Goal: Use online tool/utility: Utilize a website feature to perform a specific function

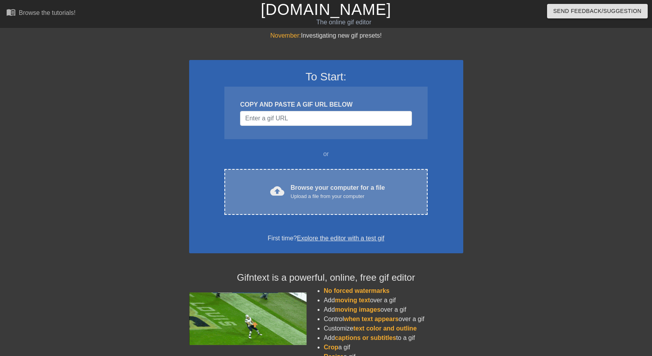
click at [319, 193] on div "Upload a file from your computer" at bounding box center [338, 196] width 94 height 8
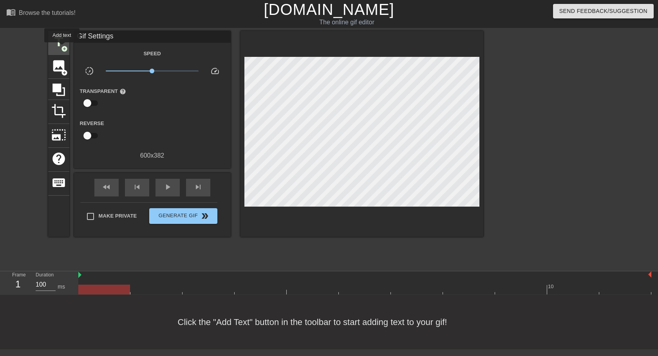
click at [62, 48] on span "add_circle" at bounding box center [64, 48] width 7 height 7
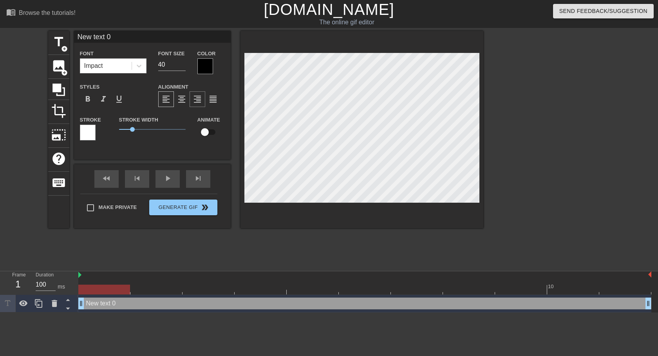
scroll to position [1, 2]
type input "New text"
type textarea "New text"
type input "New text"
type textarea "New text"
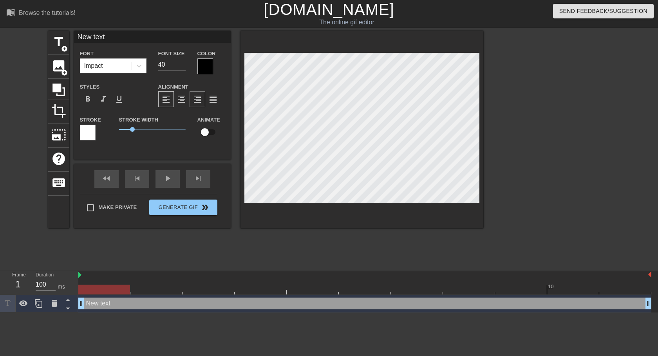
type input "New tex"
type textarea "New tex"
type input "New te"
type textarea "New te"
type input "New t"
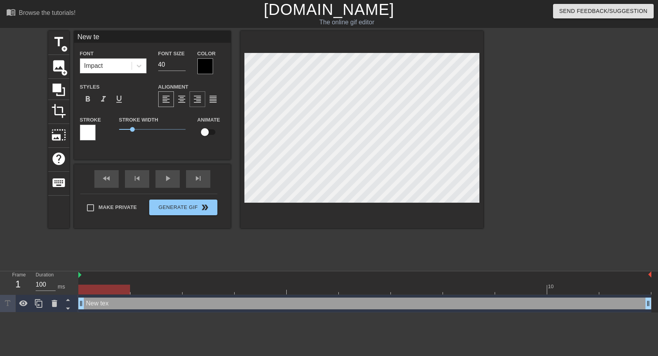
type textarea "New t"
type input "New"
type textarea "New"
type input "New"
type textarea "New"
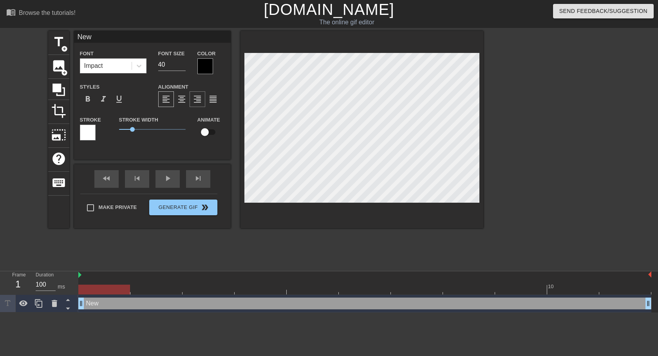
type input "Ne"
type textarea "Ne"
type input "N"
type textarea "N"
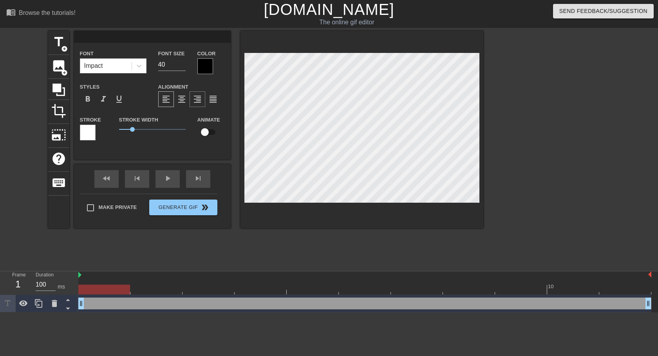
type input "I"
type textarea "I"
type input "IT"
type textarea "IT"
type input "IT'"
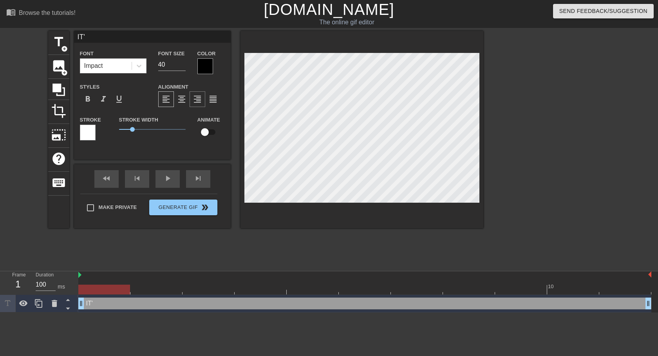
type textarea "IT'"
type input "IT'S"
type textarea "IT'S"
type input "IT'S"
type textarea "IT'S"
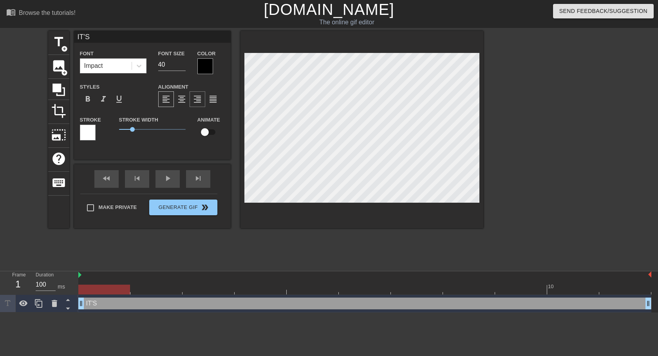
type input "IT'S D"
type textarea "IT'S D"
type input "IT'S DA"
type textarea "IT'S DA"
type input "IT'S DAN"
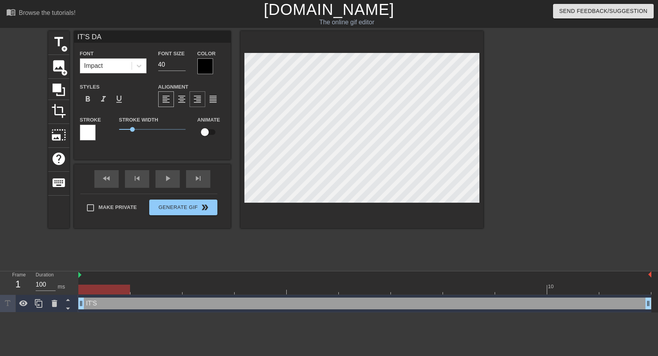
type textarea "IT'S DAN"
type input "IT'S DANI"
type textarea "IT'S DANI"
type input "IT'S DANI"
type textarea "IT'S DANI"
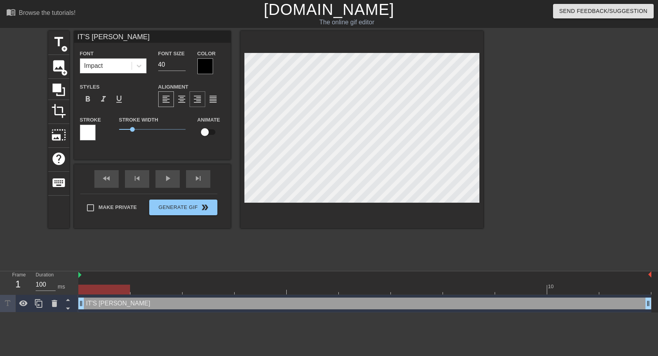
type input "IT'S DANI F"
type textarea "IT'S DANI F"
type input "IT'S DANI FI"
type textarea "IT'S DANI FI"
type input "IT'S DANI FIL"
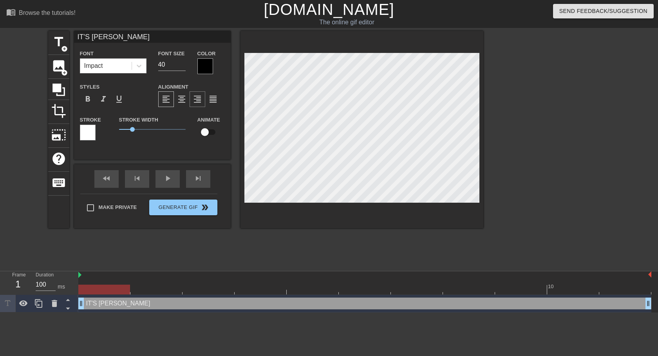
type textarea "IT'S DANI FIL"
type input "IT'S DANI FILT"
type textarea "IT'S DANI FILT"
type input "IT'S DANI FILTH"
type textarea "IT'S DANI FILTH"
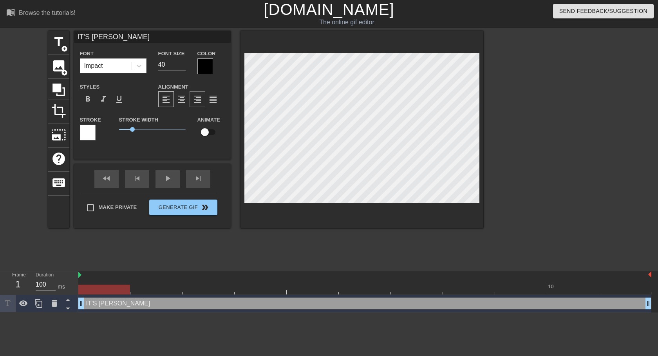
type input "IT'S DANI FILTH"
type textarea "IT'S DANI FILTH D"
type input "IT'S DANI FILTH DF"
type textarea "IT'S DANI FILTH DF"
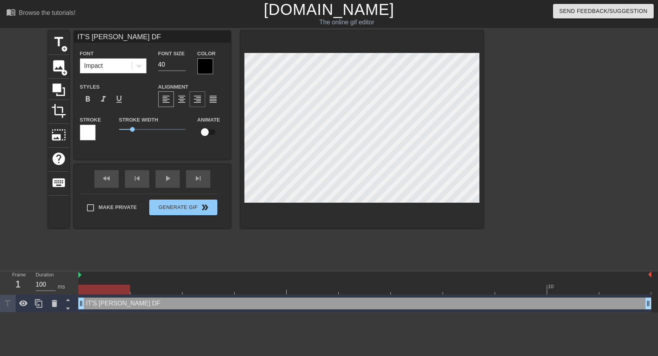
type input "IT'S DANI FILTH D"
type textarea "IT'S DANI FILTH D"
type input "IT'S DANI FILTH"
type textarea "IT'S DANI FILTH"
type input "IT'S DANI FILTH F"
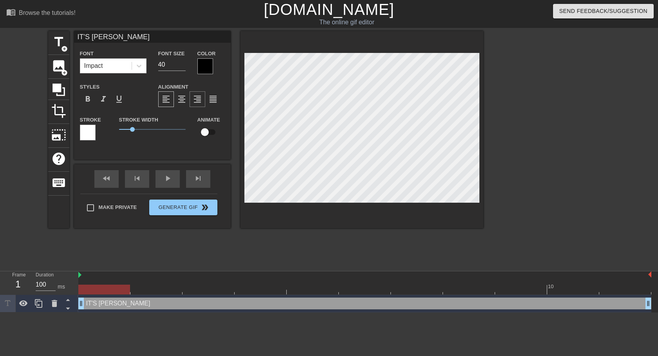
type textarea "IT'S DANI FILTH F"
type input "IT'S DANI FILTH FR"
type textarea "IT'S DANI FILTH FR"
type input "IT'S DANI FILTH FRY"
type textarea "IT'S DANI FILTH FRY"
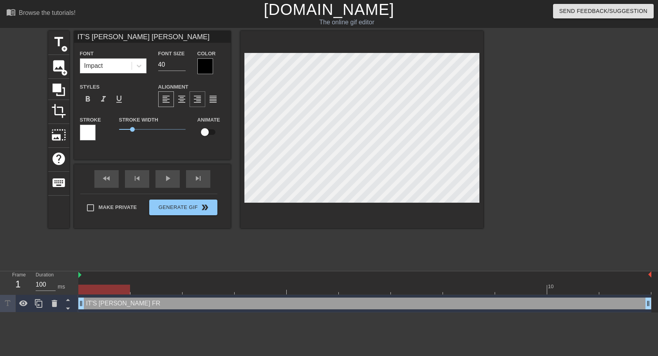
type input "IT'S DANI FILTH FRYD"
type textarea "IT'S DANI FILTH FRYDA"
type input "IT'S DANI FILTH FRYD"
type textarea "IT'S DANI FILTH FRYD"
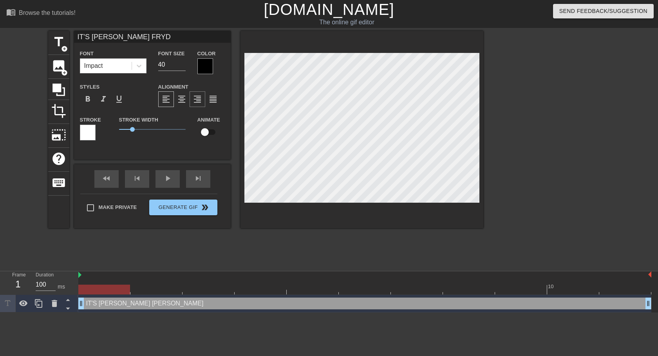
type input "IT'S DANI FILTH FRY"
type textarea "IT'S DANI FILTH FRY"
type input "IT'S DANI FILTH FR"
type textarea "IT'S DANI FILTH FR"
type input "IT'S DANI FILTH FRT"
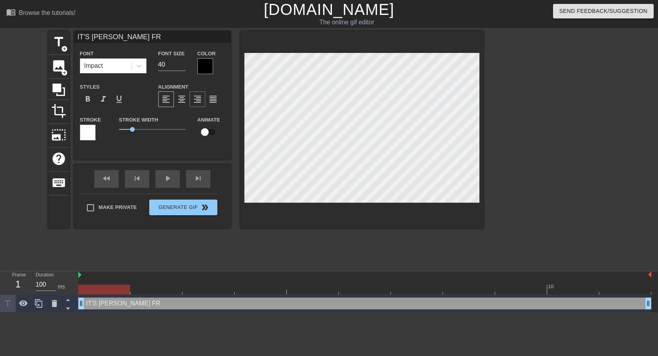
type textarea "IT'S DANI FILTH FRT"
type input "IT'S DANI FILTH FR"
type textarea "IT'S DANI FILTH FR"
type input "IT'S DANI FILTH FRI"
type textarea "IT'S DANI FILTH FRI"
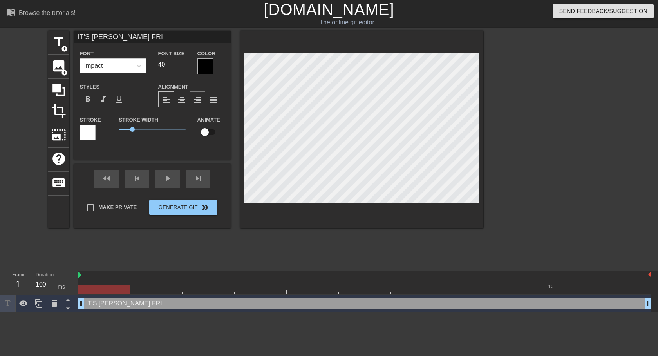
type input "IT'S DANI FILTH FRID"
type textarea "IT'S DANI FILTH FRID"
type input "IT'S DANI FILTH FRIDA"
type textarea "IT'S DANI FILTH FRIDA"
type input "IT'S DANI FILTH FRIDAY"
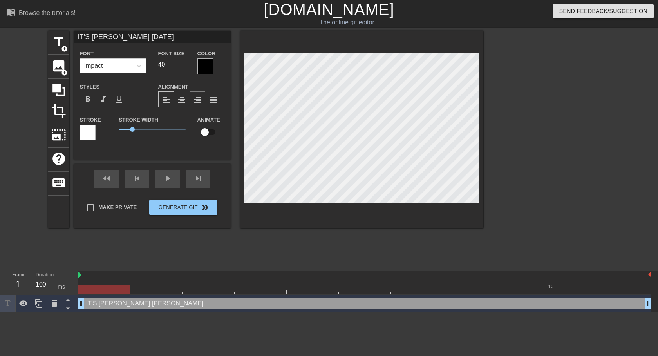
scroll to position [1, 4]
type textarea "IT'S DANI FILTH FRIDAY"
click at [83, 133] on div at bounding box center [88, 133] width 16 height 16
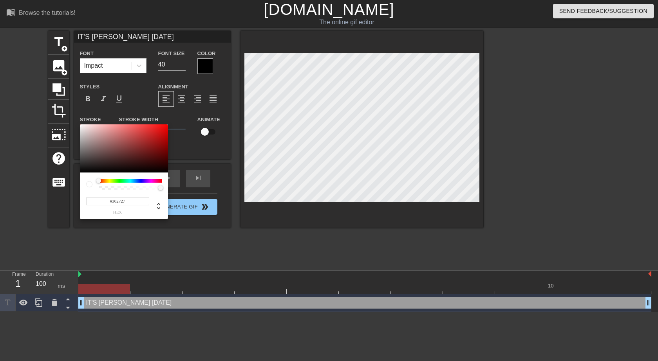
type input "#000000"
drag, startPoint x: 119, startPoint y: 151, endPoint x: 61, endPoint y: 184, distance: 66.6
click at [61, 184] on div "#000000 hex" at bounding box center [329, 180] width 658 height 361
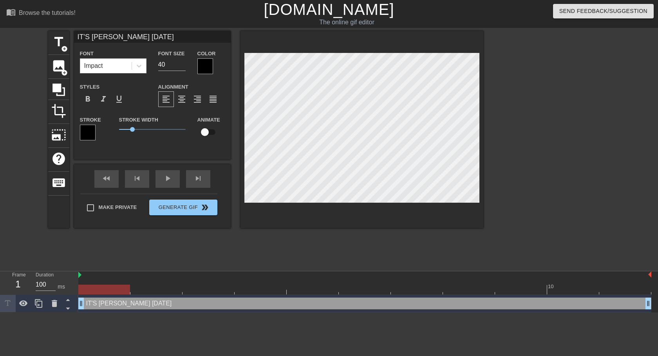
click at [200, 66] on div at bounding box center [205, 66] width 16 height 16
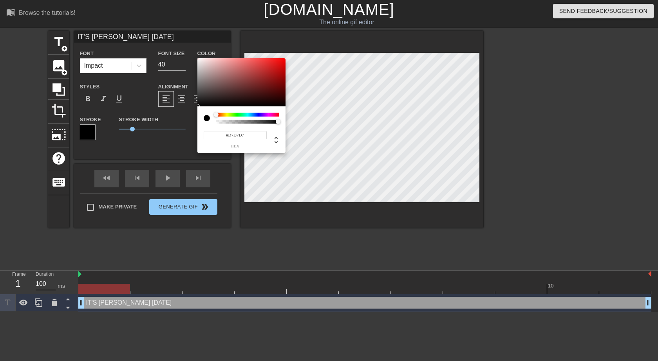
type input "#FFFFFF"
drag, startPoint x: 195, startPoint y: 66, endPoint x: 179, endPoint y: 51, distance: 22.2
click at [179, 51] on div "#FFFFFF hex" at bounding box center [329, 180] width 658 height 361
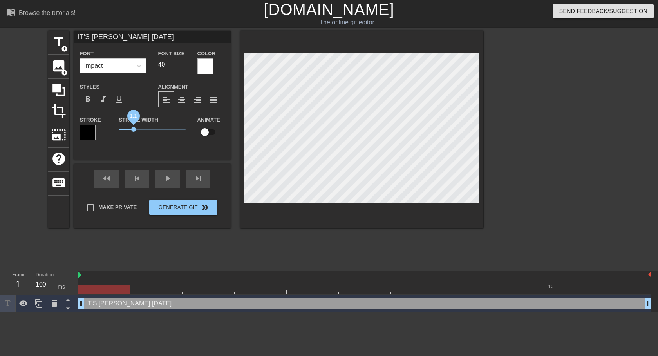
click at [134, 126] on span "1.1" at bounding box center [152, 129] width 67 height 9
click at [205, 69] on div at bounding box center [205, 66] width 16 height 16
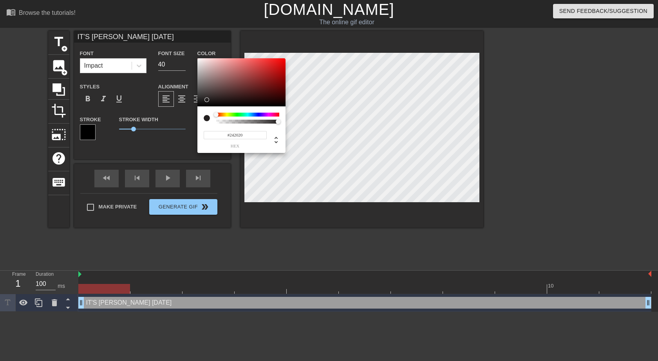
type input "#000000"
drag, startPoint x: 229, startPoint y: 94, endPoint x: 166, endPoint y: 124, distance: 70.2
click at [166, 124] on div "#000000 hex" at bounding box center [329, 180] width 658 height 361
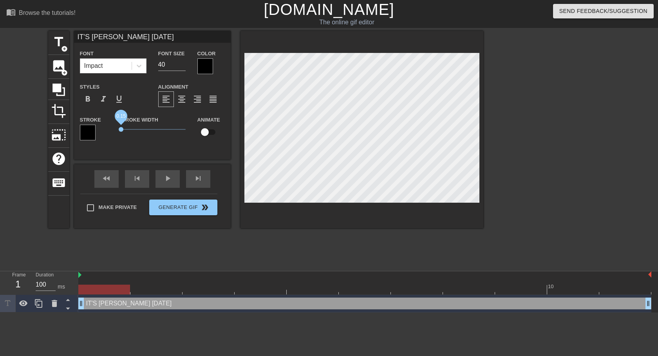
drag, startPoint x: 130, startPoint y: 128, endPoint x: 121, endPoint y: 131, distance: 9.4
click at [121, 131] on span "0.15" at bounding box center [152, 129] width 67 height 9
click at [190, 221] on div "Make Private Generate Gif double_arrow" at bounding box center [148, 208] width 137 height 31
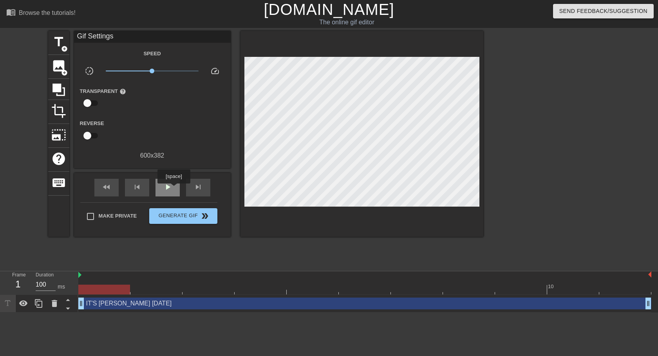
click at [173, 189] on div "play_arrow" at bounding box center [167, 188] width 24 height 18
click at [144, 73] on span "x0.661" at bounding box center [152, 70] width 93 height 9
click at [146, 72] on span "x0.708" at bounding box center [152, 70] width 93 height 9
click at [145, 72] on span "x0.700" at bounding box center [145, 71] width 5 height 5
click at [145, 72] on span "x0.708" at bounding box center [145, 71] width 5 height 5
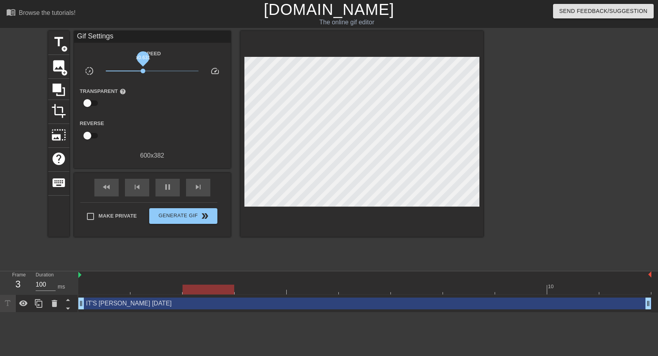
click at [143, 73] on span "x0.631" at bounding box center [143, 71] width 5 height 5
click at [146, 72] on span "x0.759" at bounding box center [152, 70] width 93 height 9
click at [148, 70] on span "x0.813" at bounding box center [148, 71] width 5 height 5
click at [150, 70] on span "x0.881" at bounding box center [149, 71] width 5 height 5
click at [148, 71] on span "x0.813" at bounding box center [148, 71] width 5 height 5
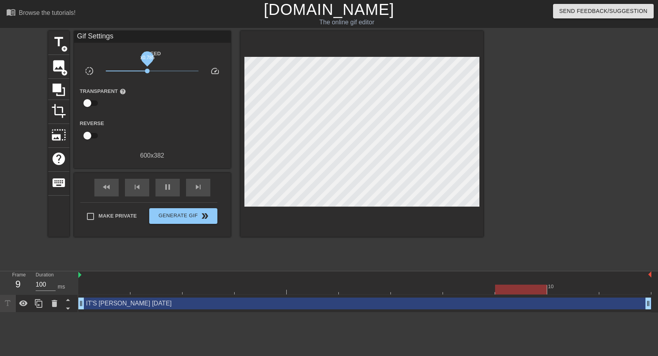
click at [147, 71] on span "x0.785" at bounding box center [147, 71] width 5 height 5
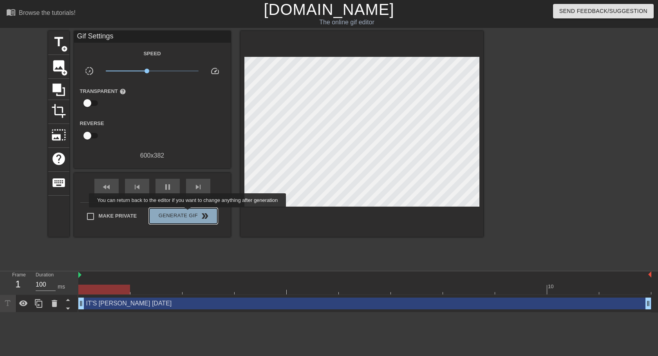
click at [188, 213] on span "Generate Gif double_arrow" at bounding box center [182, 215] width 61 height 9
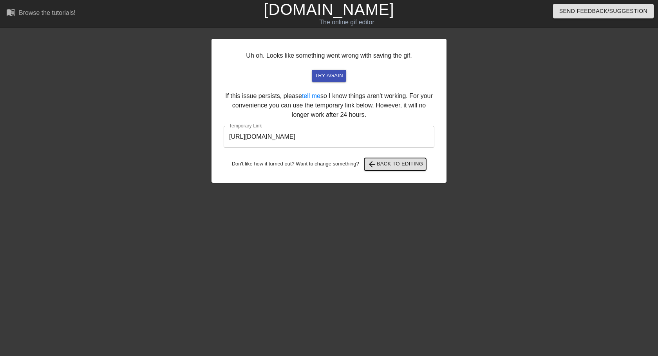
click at [391, 159] on span "arrow_back Back to Editing" at bounding box center [395, 163] width 56 height 9
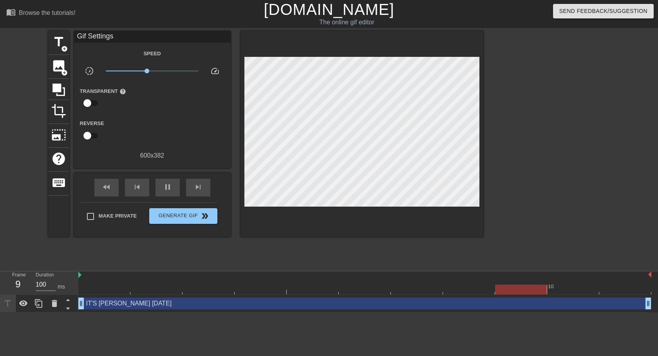
click at [538, 150] on div at bounding box center [551, 148] width 117 height 235
click at [544, 136] on div at bounding box center [551, 148] width 117 height 235
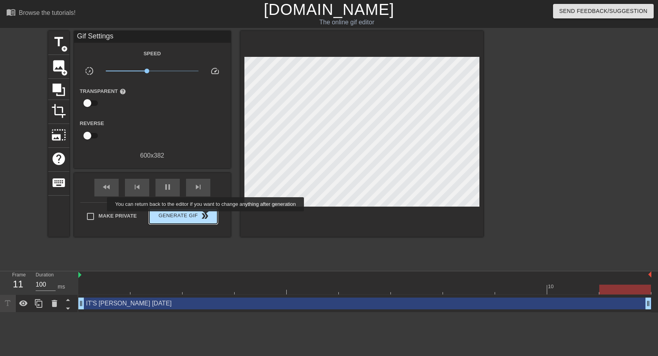
click at [206, 217] on span "double_arrow" at bounding box center [204, 215] width 9 height 9
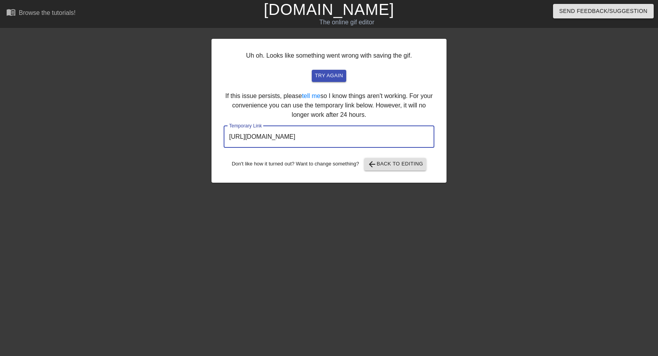
drag, startPoint x: 302, startPoint y: 136, endPoint x: 165, endPoint y: 139, distance: 137.5
click at [165, 139] on div "Uh oh. Looks like something went wrong with saving the gif. try again If this i…" at bounding box center [329, 148] width 658 height 235
